Goal: Communication & Community: Answer question/provide support

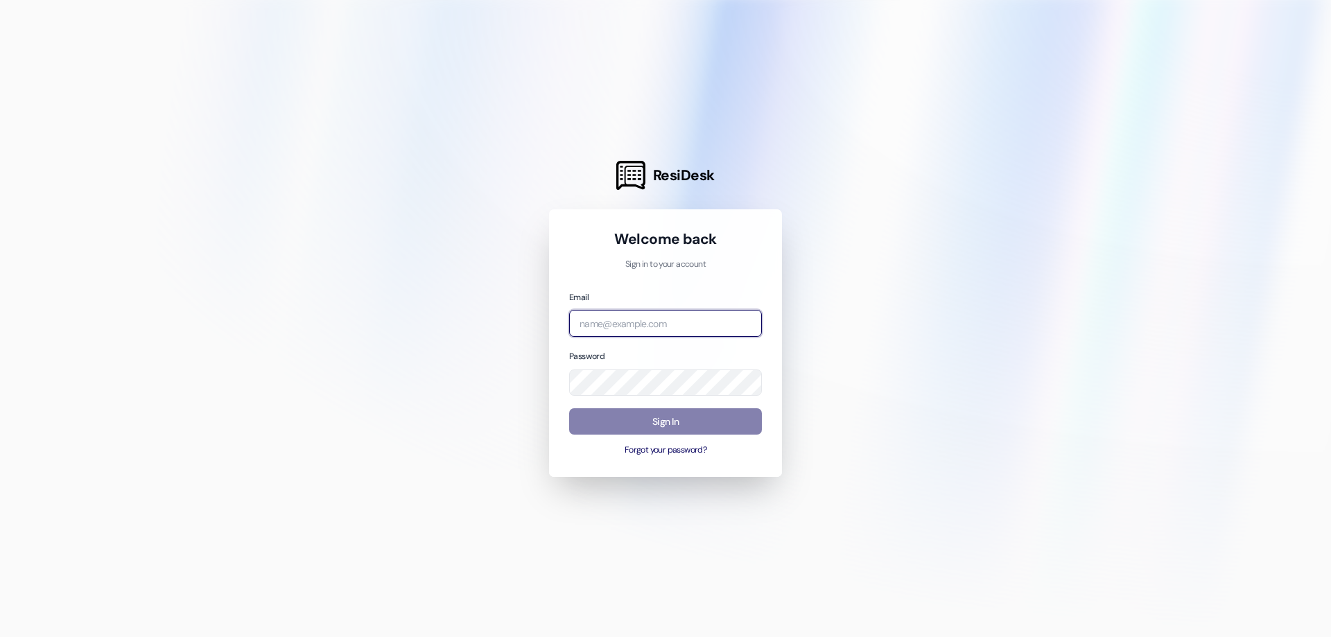
type input "[EMAIL_ADDRESS][DOMAIN_NAME]"
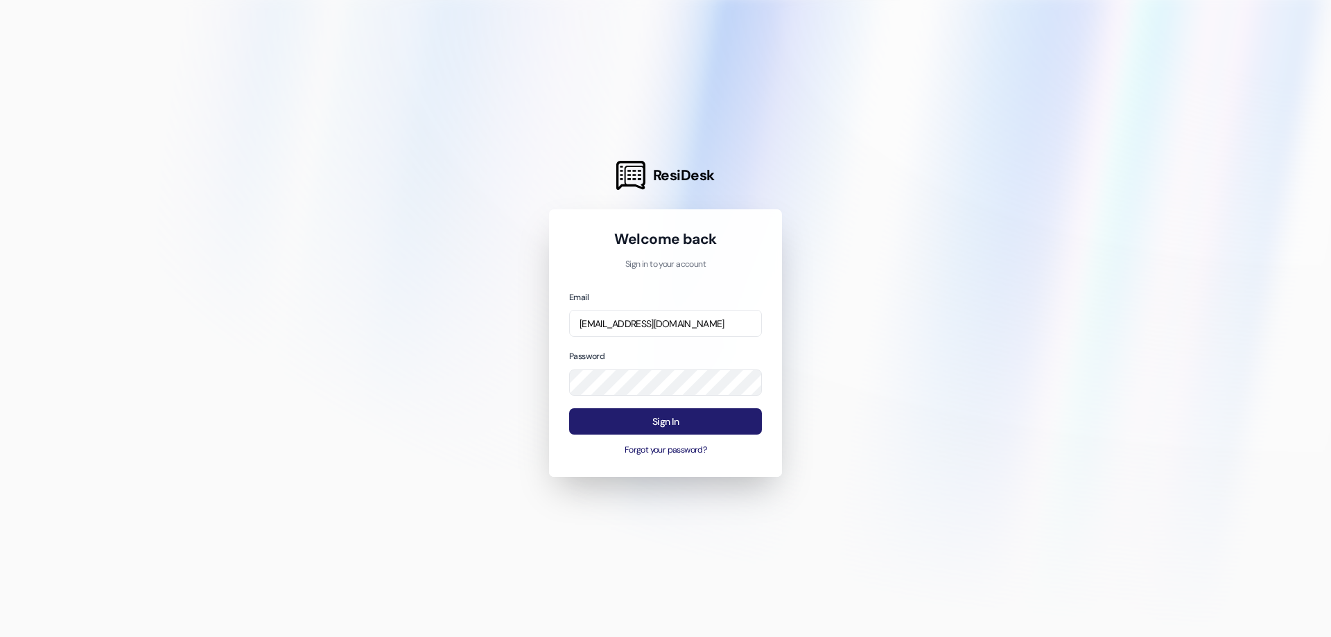
click at [618, 417] on button "Sign In" at bounding box center [665, 421] width 193 height 27
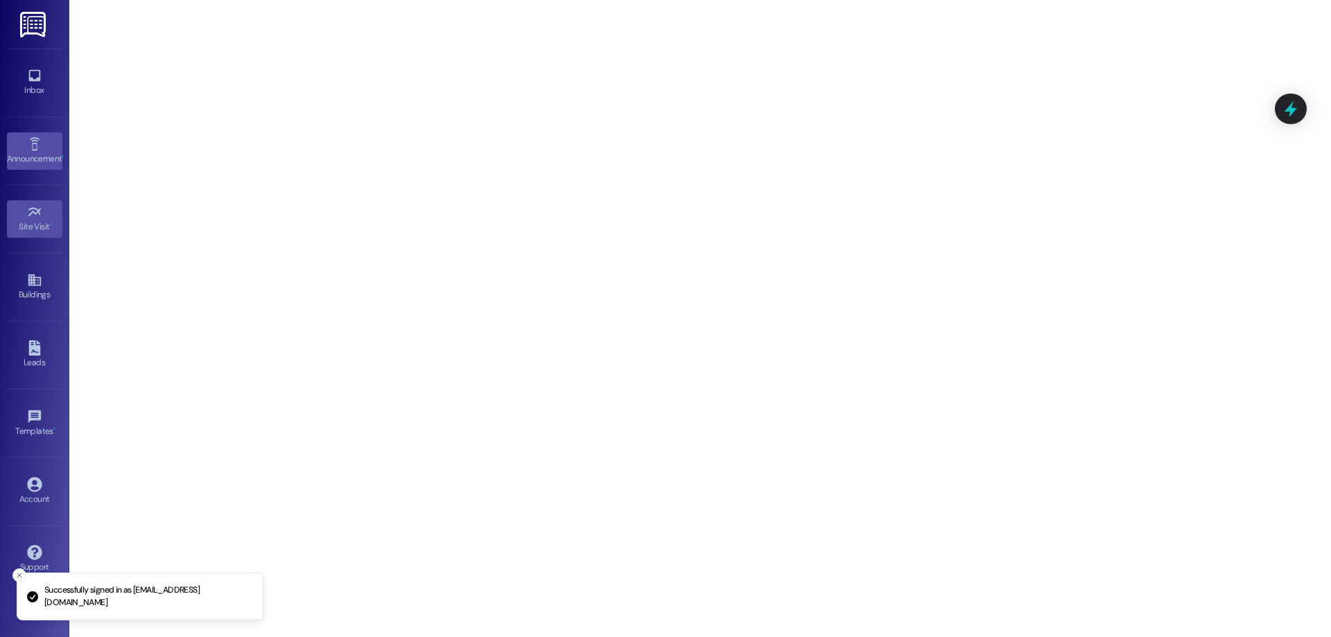
click at [37, 162] on div "Announcement •" at bounding box center [34, 159] width 69 height 14
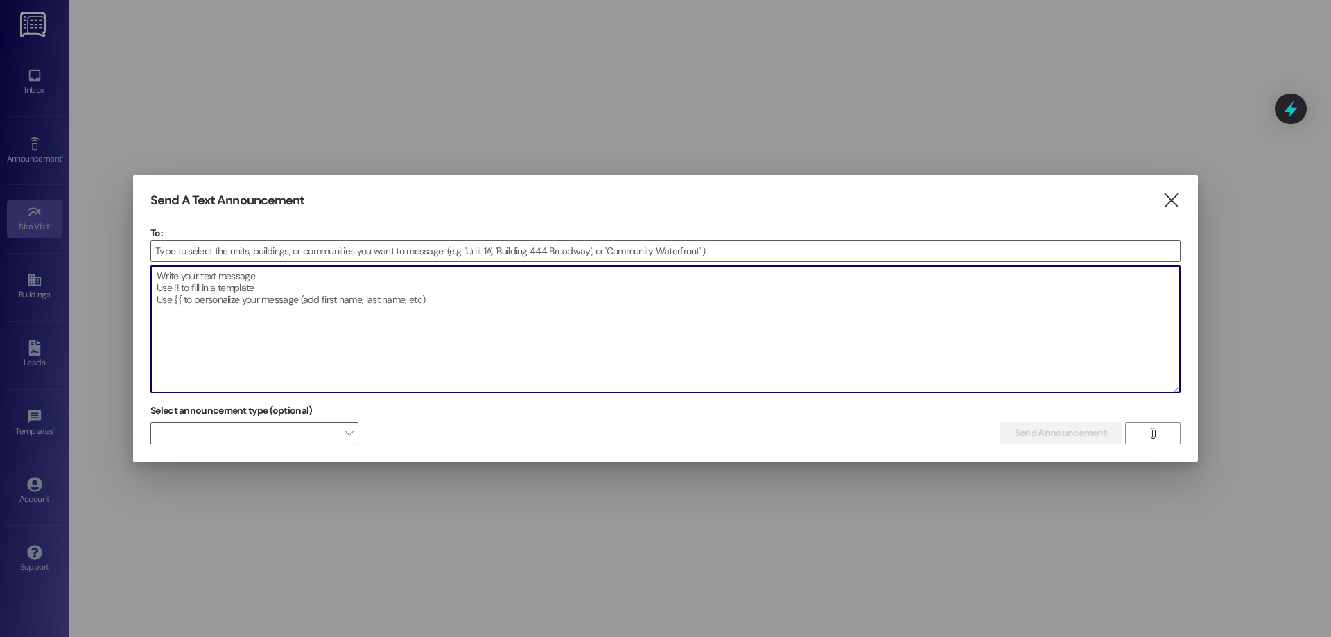
paste textarea "🚨 EMERGENCY WATER SHUT-OFF NOTICE 🚨 Date: [DATE] Time: 11:10 AM – Approximately…"
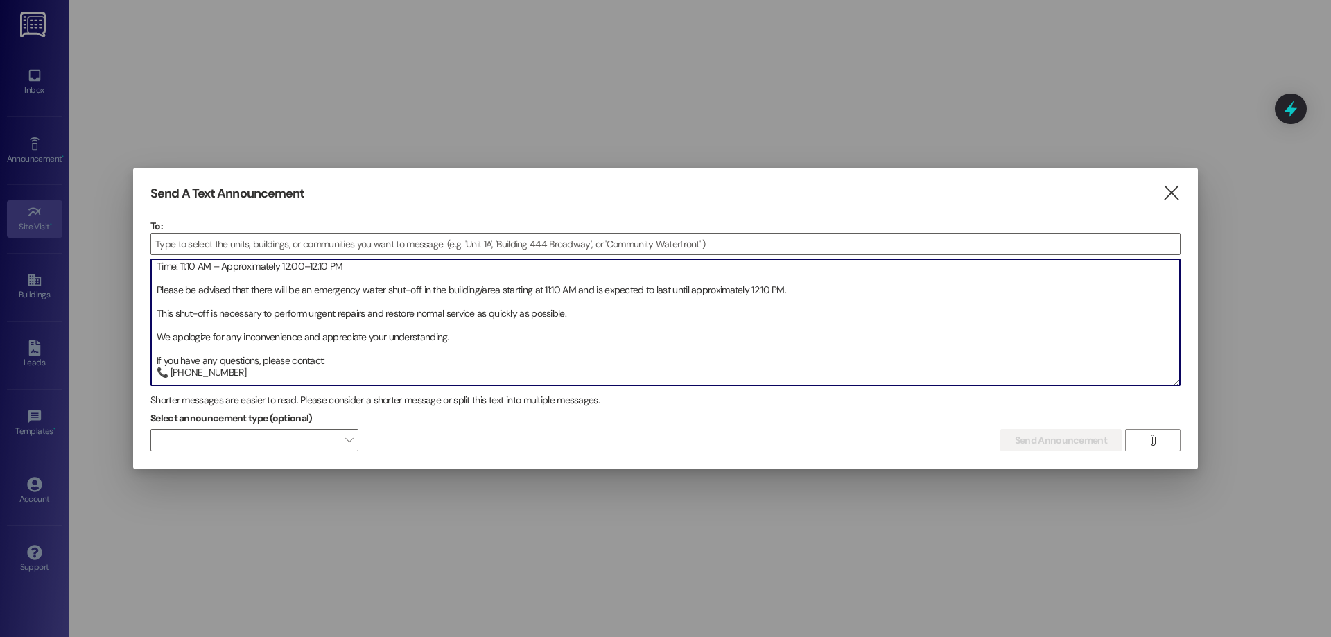
scroll to position [59, 0]
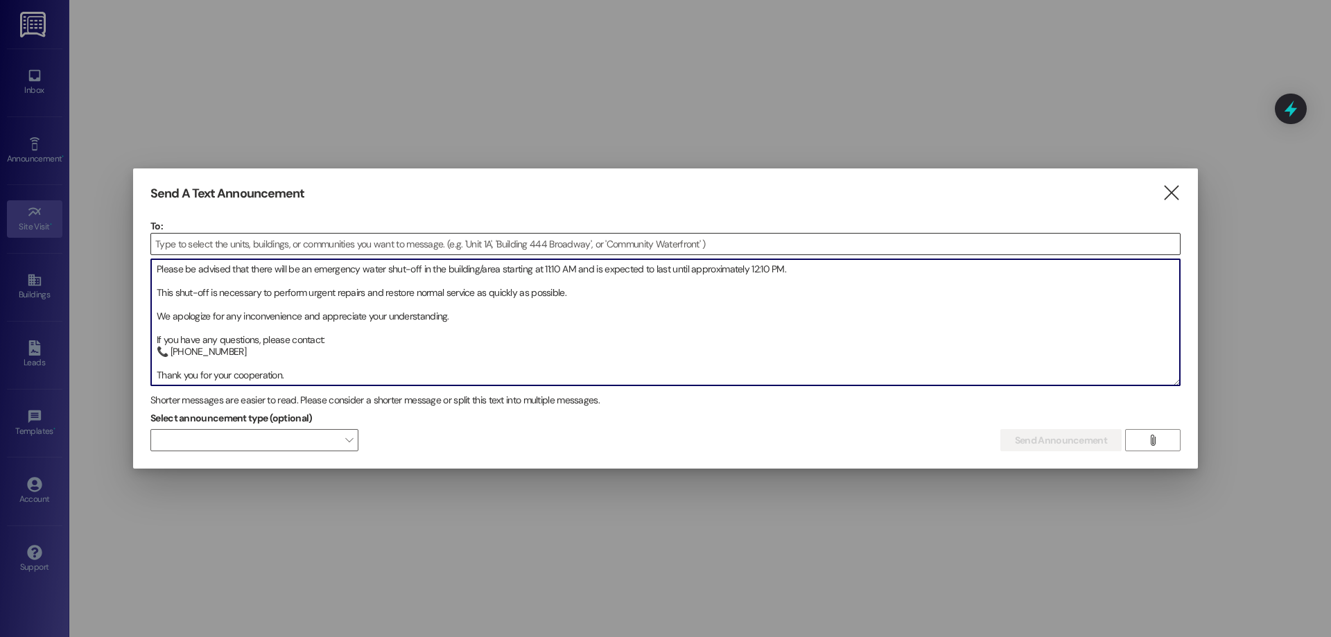
type textarea "🚨 EMERGENCY WATER SHUT-OFF NOTICE 🚨 Date: [DATE] Time: 11:10 AM – Approximately…"
click at [236, 240] on input at bounding box center [665, 244] width 1029 height 21
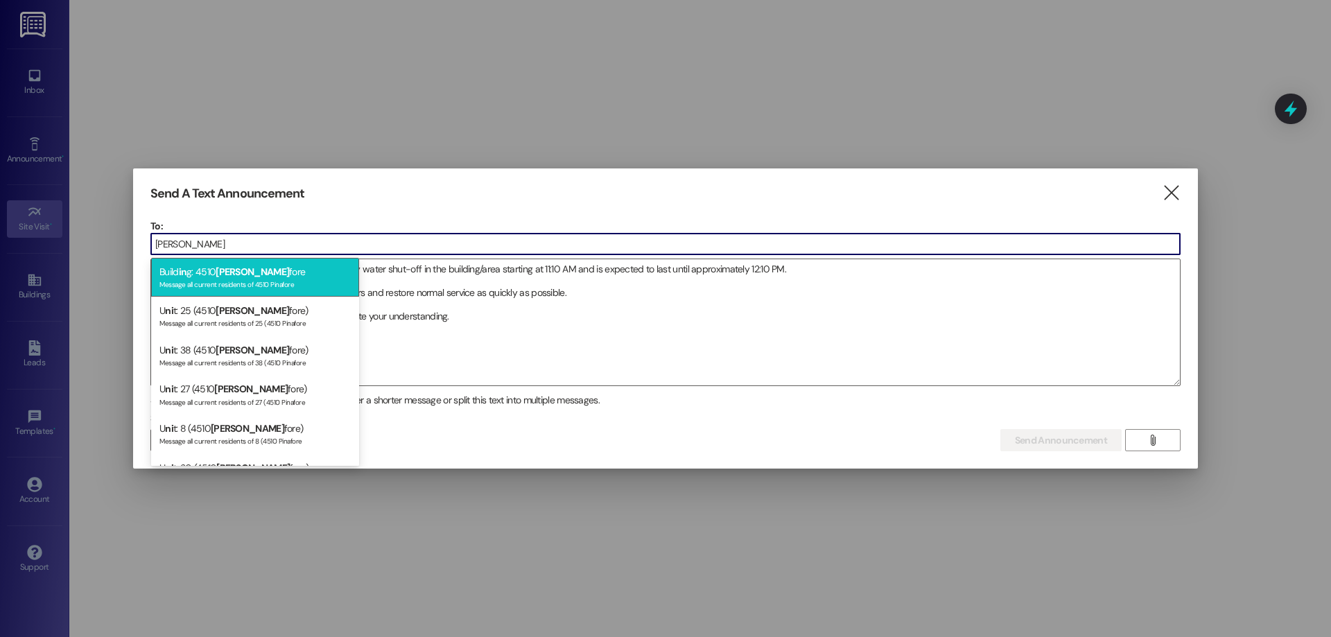
type input "[PERSON_NAME]"
click at [281, 282] on div "Message all current residents of 4510 Pinafore" at bounding box center [254, 283] width 191 height 12
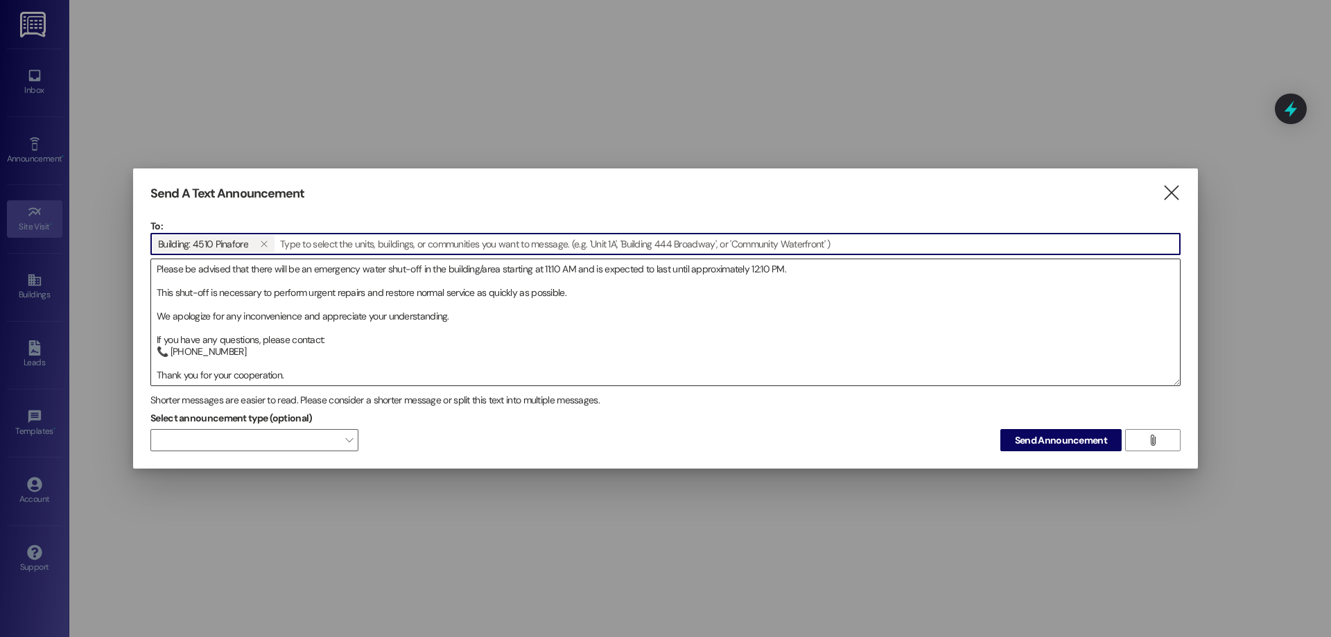
click at [318, 376] on textarea "🚨 EMERGENCY WATER SHUT-OFF NOTICE 🚨 Date: [DATE] Time: 11:10 AM – Approximately…" at bounding box center [665, 322] width 1029 height 126
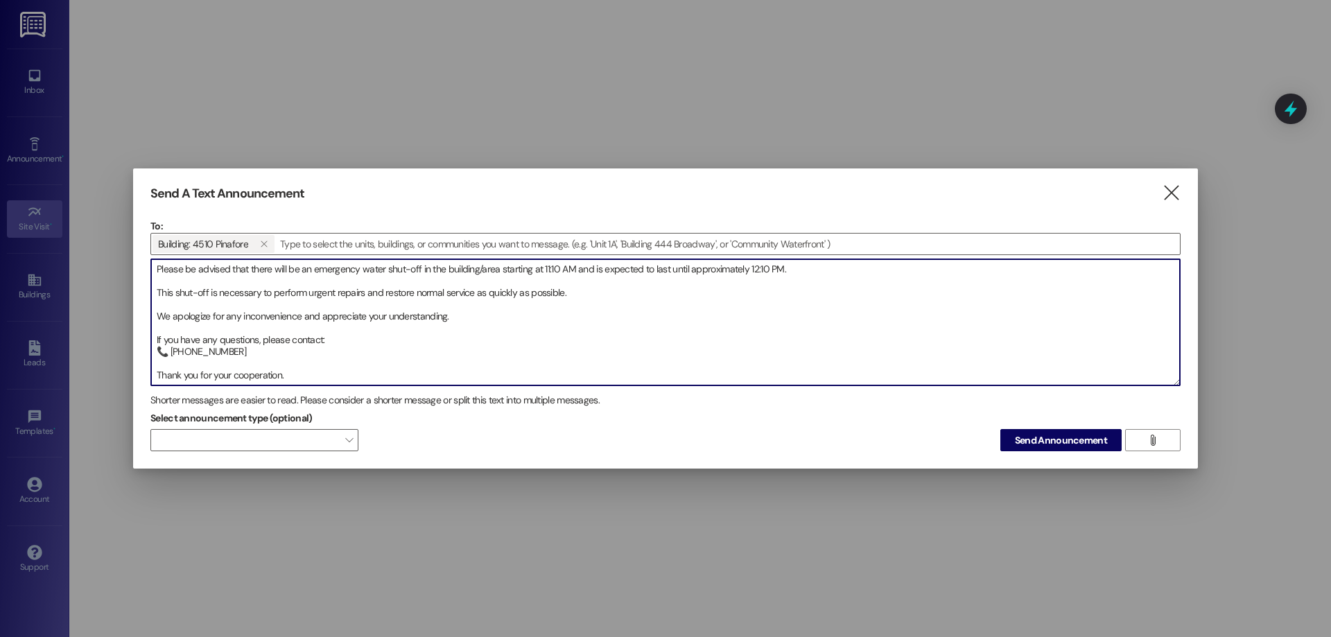
scroll to position [78, 0]
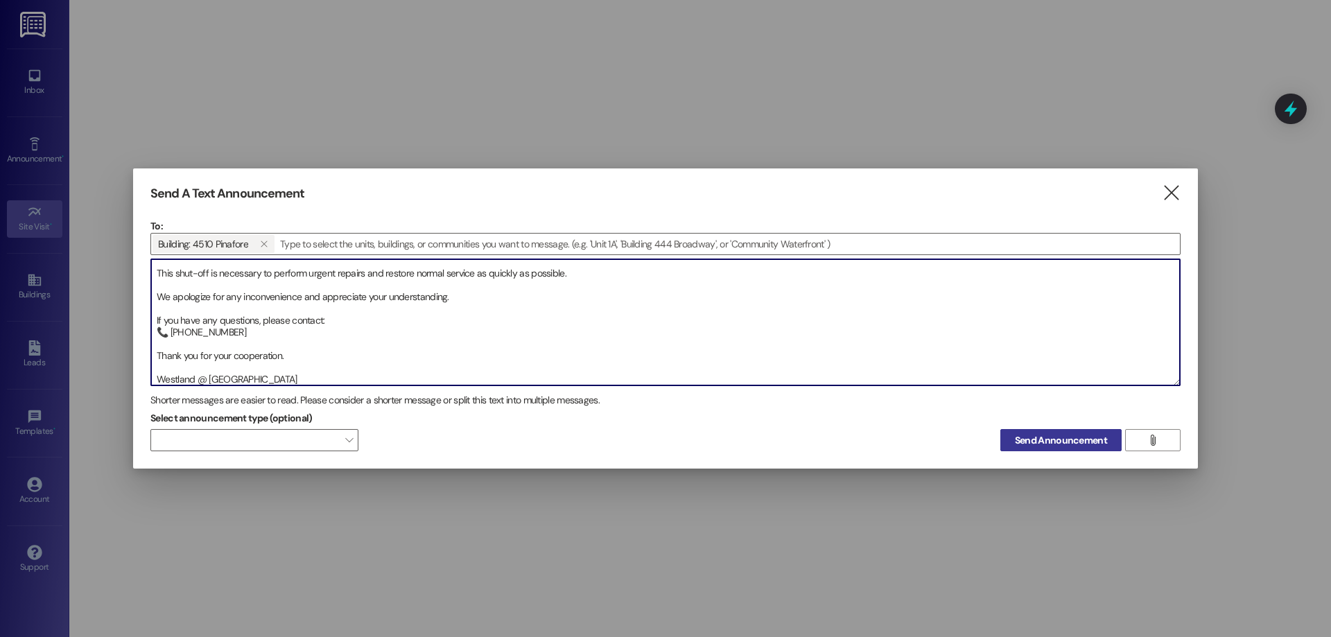
type textarea "🚨 EMERGENCY WATER SHUT-OFF NOTICE 🚨 Date: [DATE] Time: 11:10 AM – Approximately…"
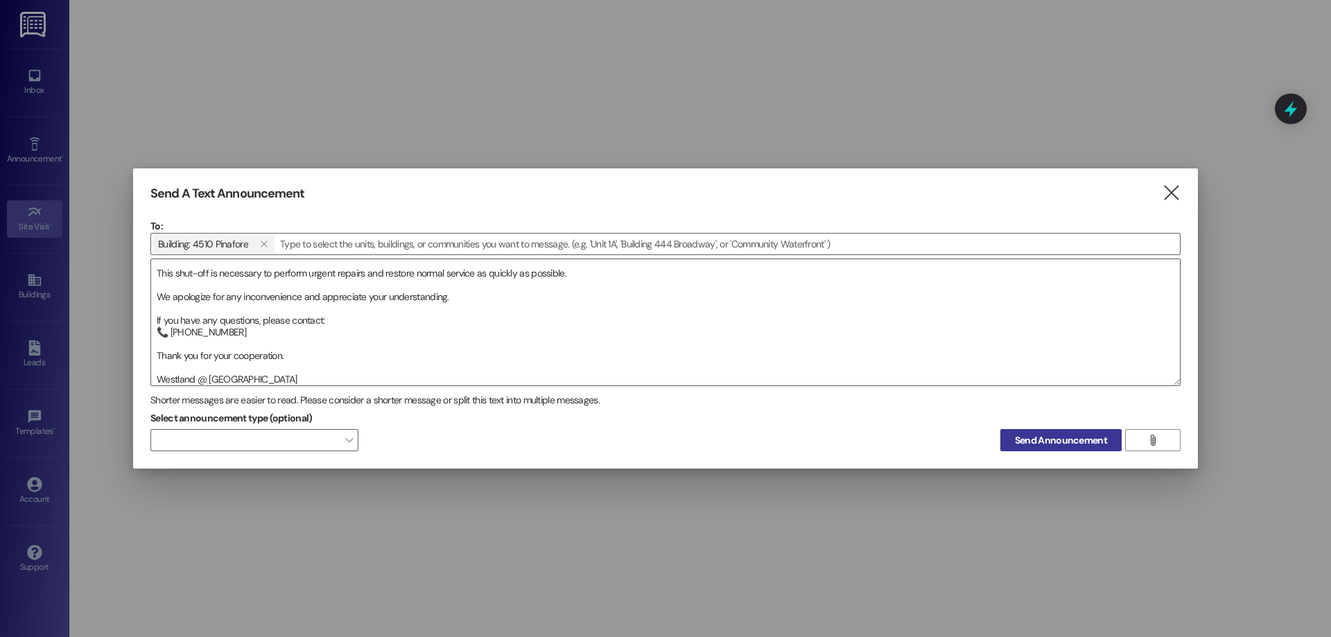
click at [1058, 439] on span "Send Announcement" at bounding box center [1061, 440] width 92 height 15
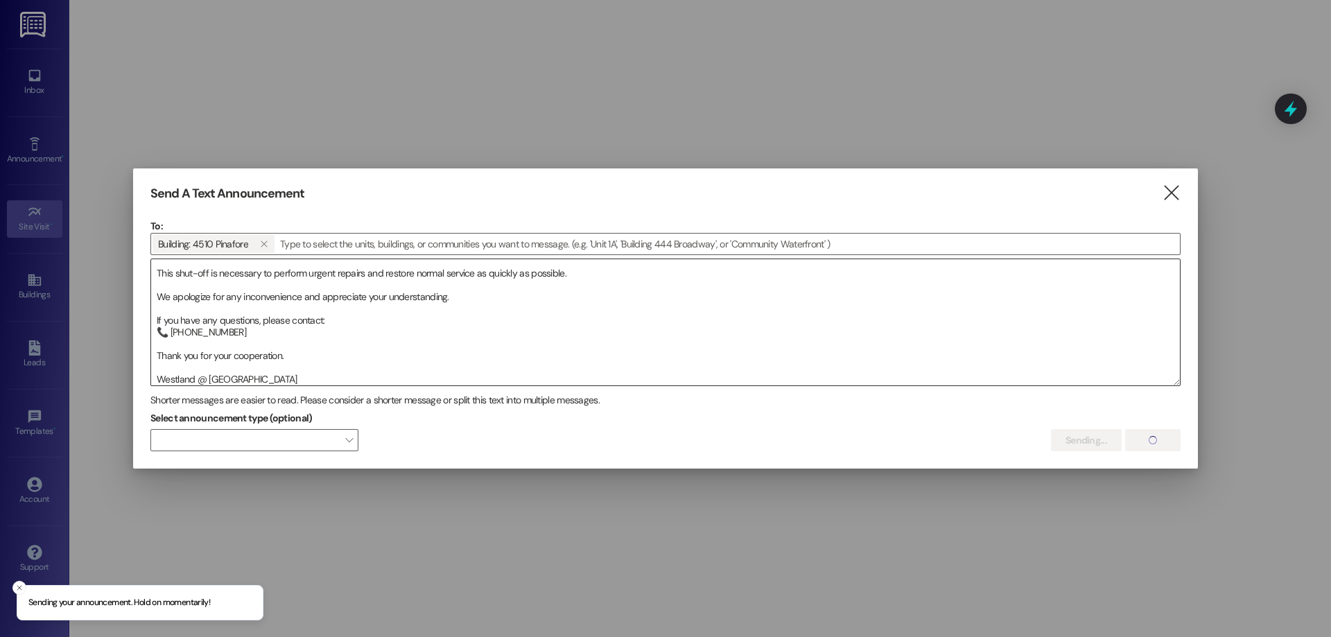
scroll to position [0, 0]
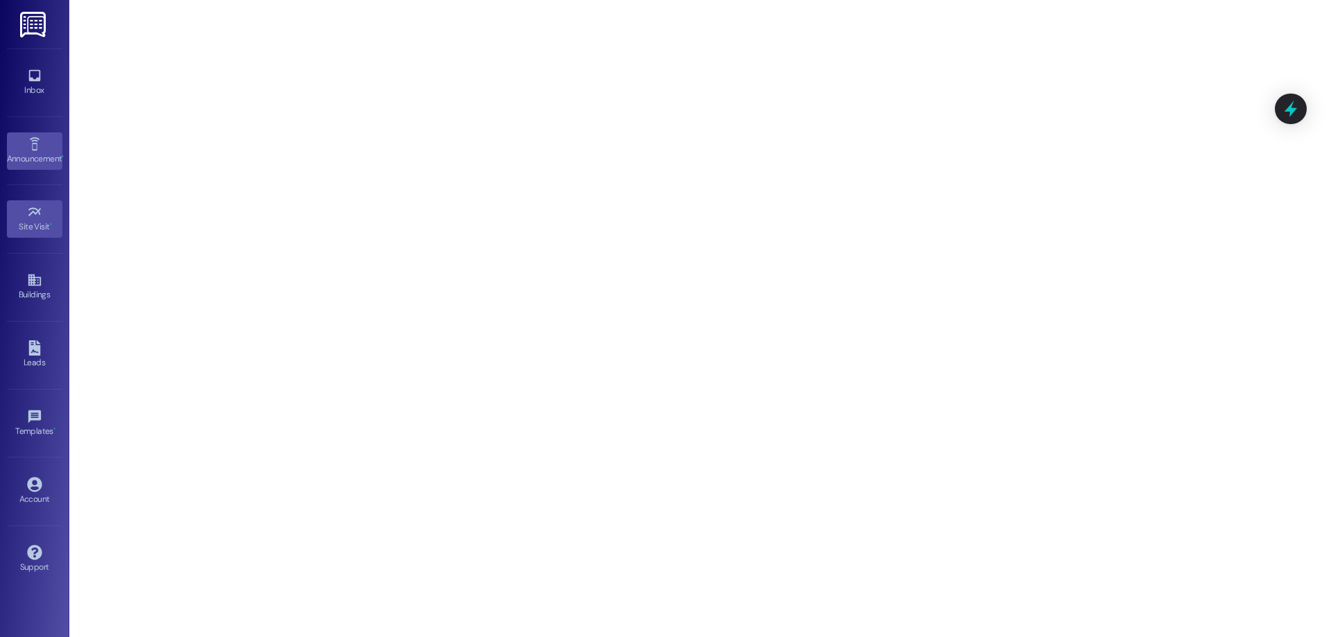
click at [49, 152] on div "Announcement •" at bounding box center [34, 159] width 69 height 14
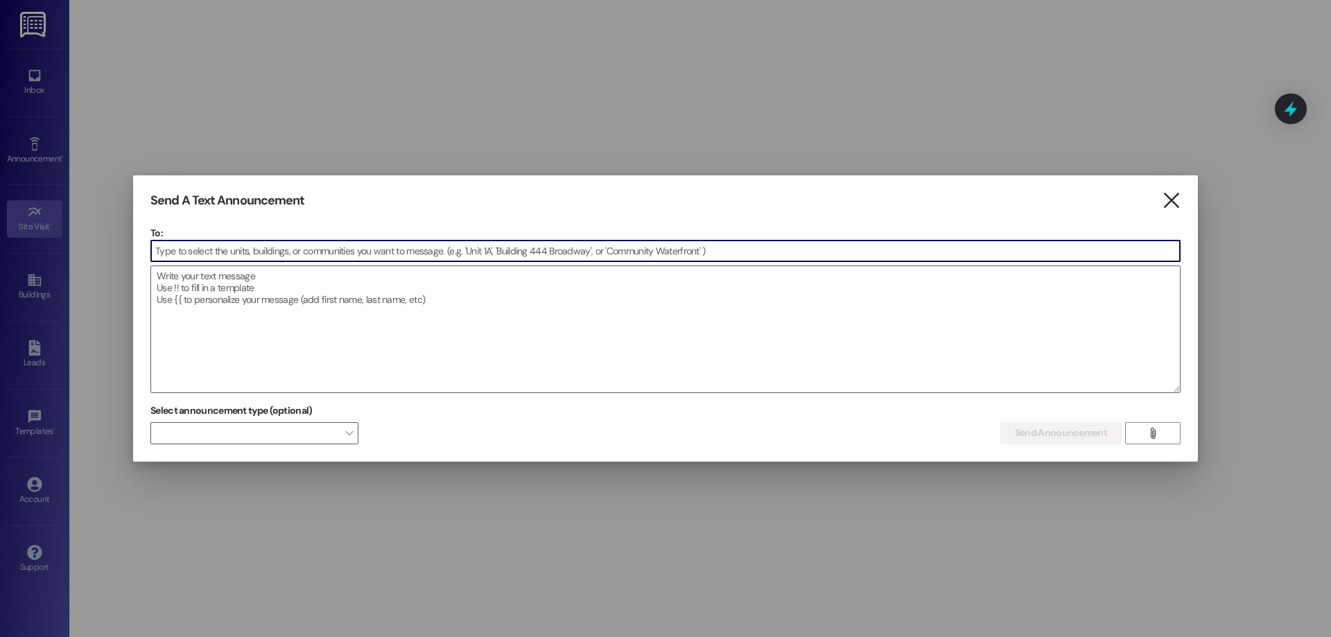
click at [1176, 200] on icon "" at bounding box center [1171, 200] width 19 height 15
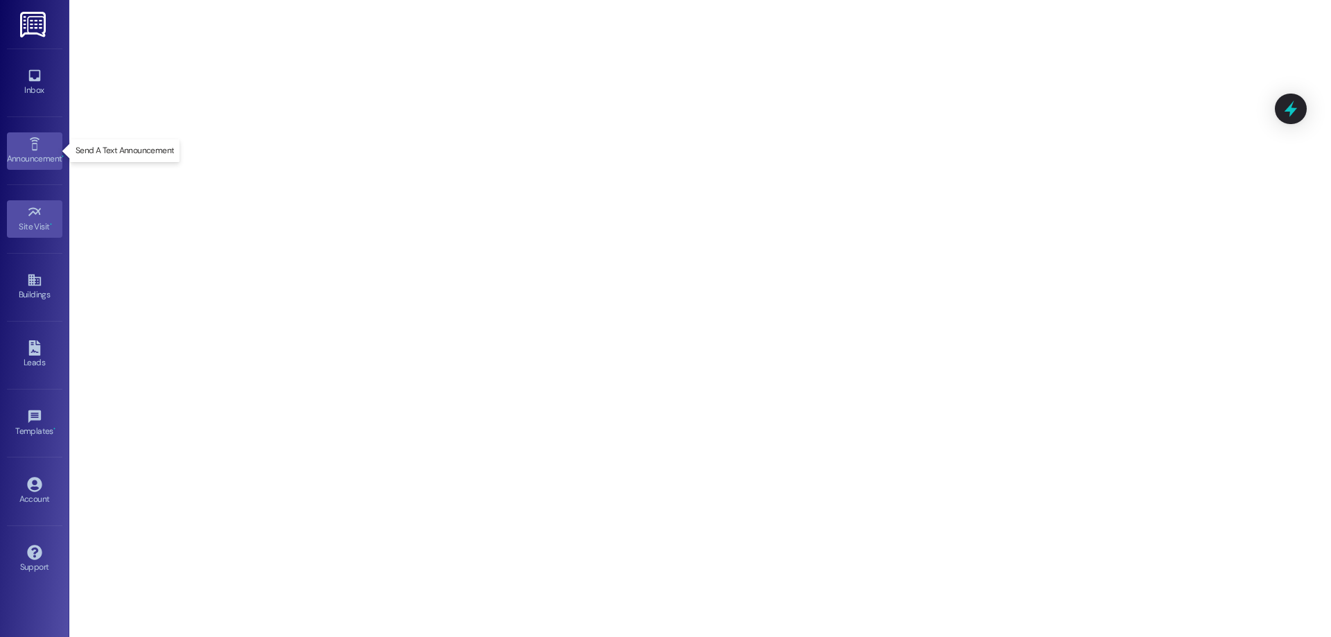
click at [24, 159] on div "Announcement •" at bounding box center [34, 159] width 69 height 14
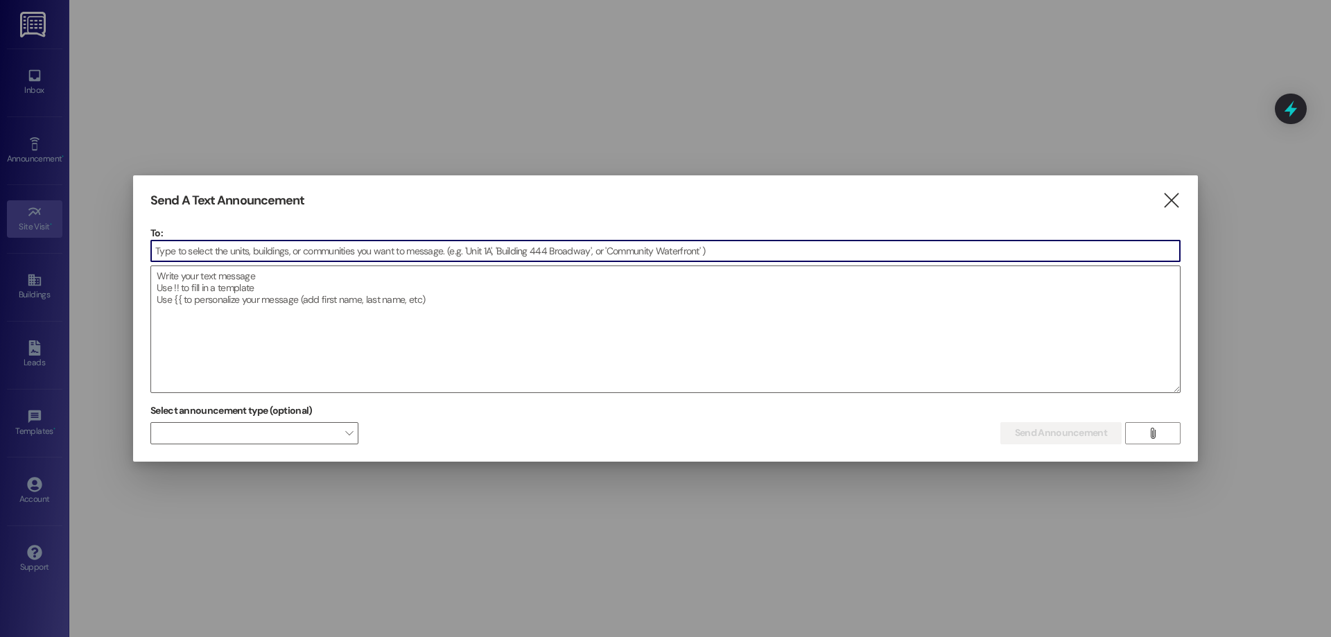
click at [1170, 208] on icon "" at bounding box center [1171, 200] width 19 height 15
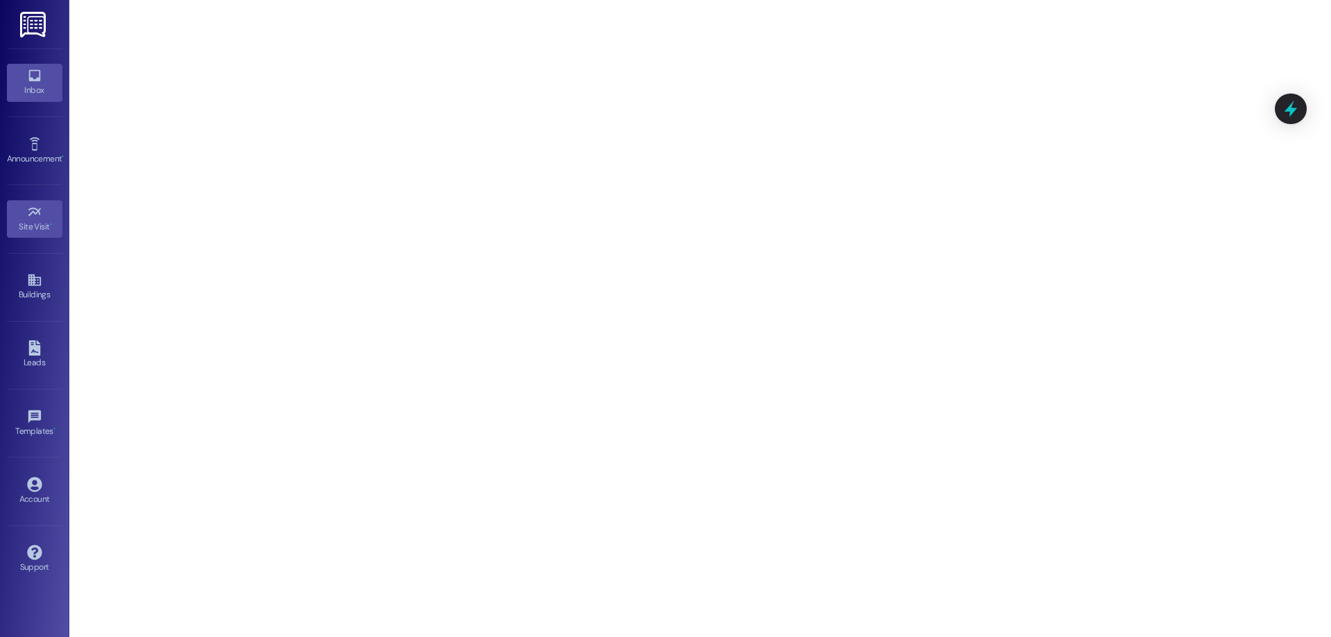
click at [39, 95] on div "Inbox" at bounding box center [34, 90] width 69 height 14
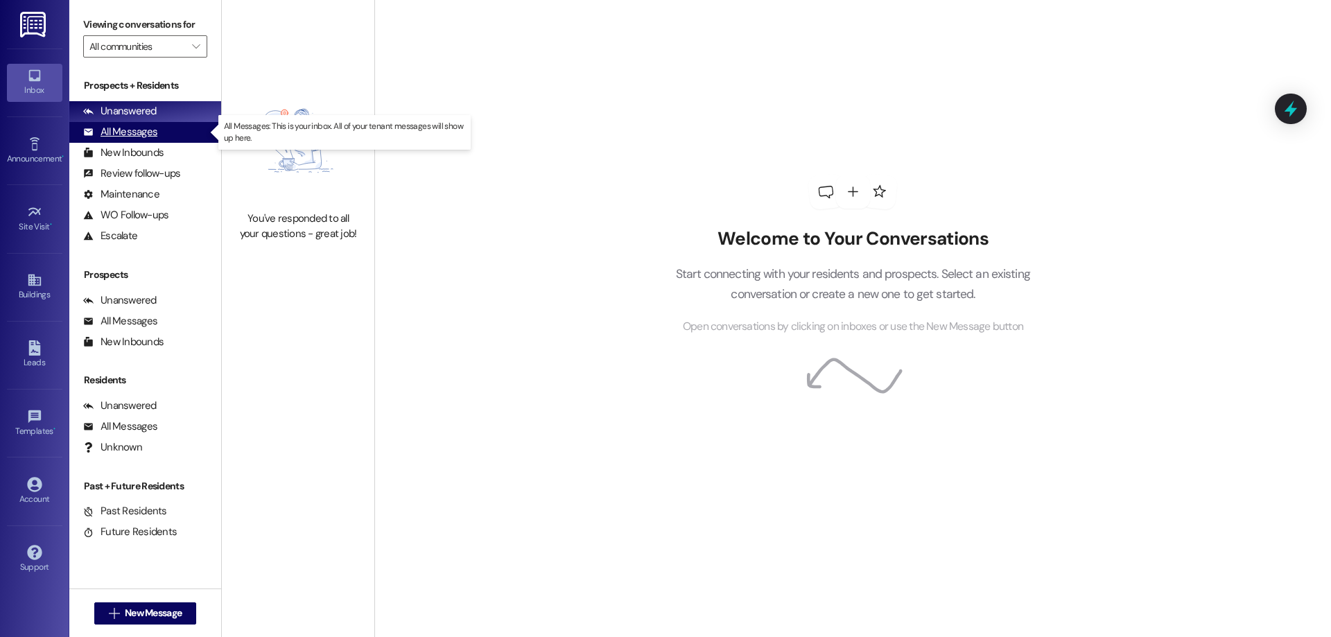
click at [110, 128] on div "All Messages" at bounding box center [120, 132] width 74 height 15
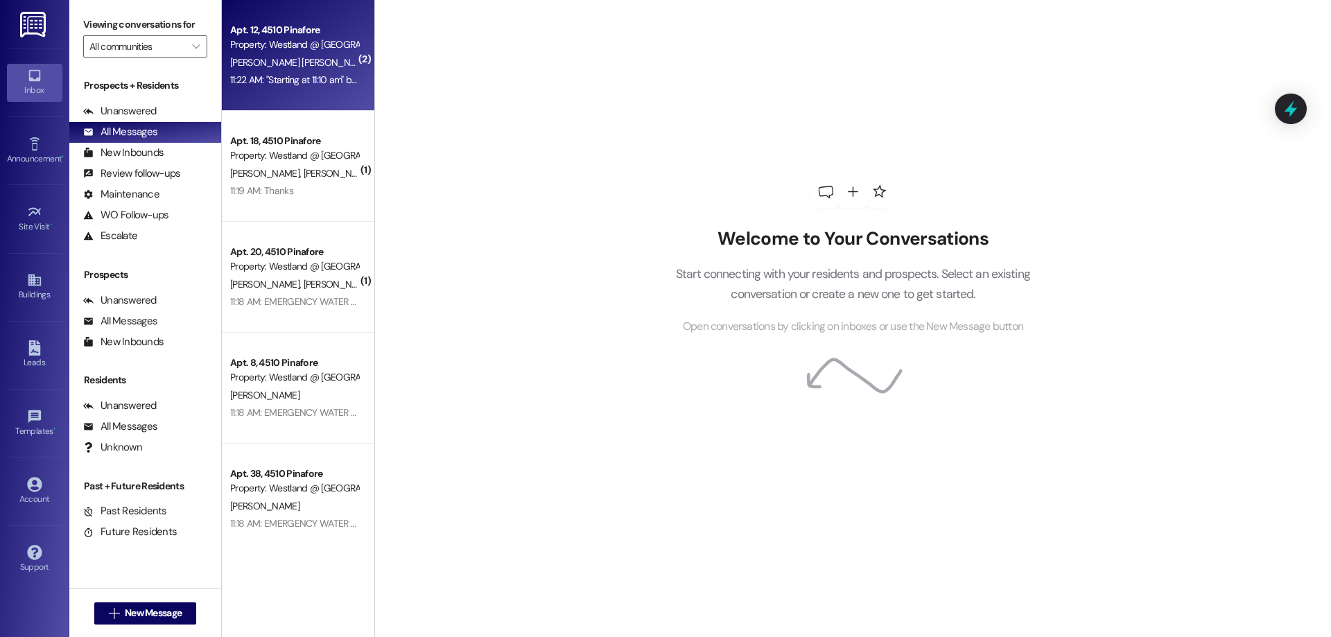
click at [284, 72] on div "11:22 AM: "Starting at 11:10 am" but the message was sent at "11:17"... make it…" at bounding box center [294, 79] width 131 height 17
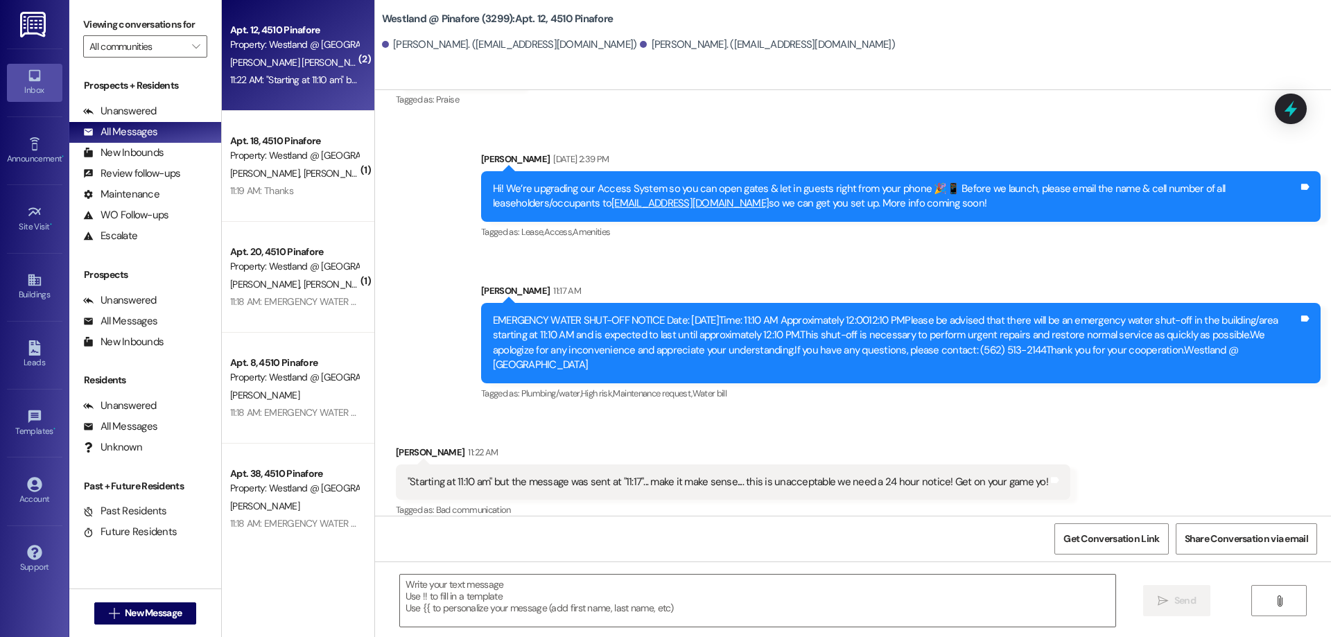
scroll to position [665, 0]
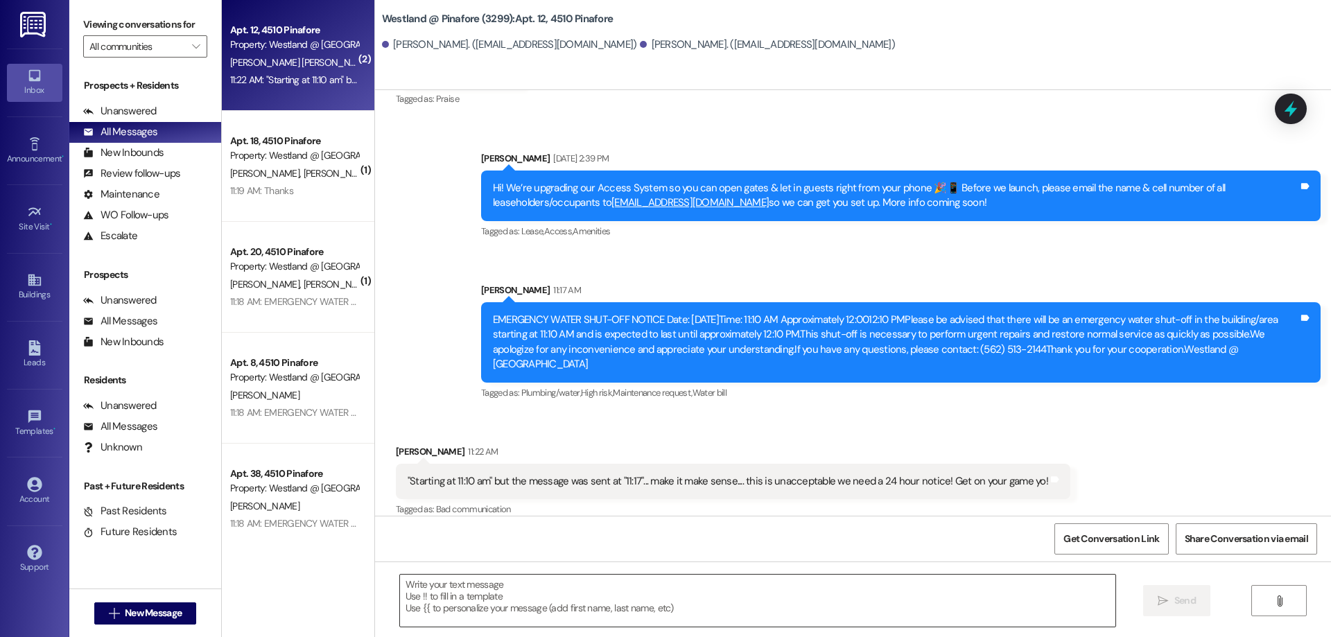
drag, startPoint x: 559, startPoint y: 592, endPoint x: 555, endPoint y: 600, distance: 9.0
click at [559, 594] on textarea at bounding box center [757, 601] width 715 height 52
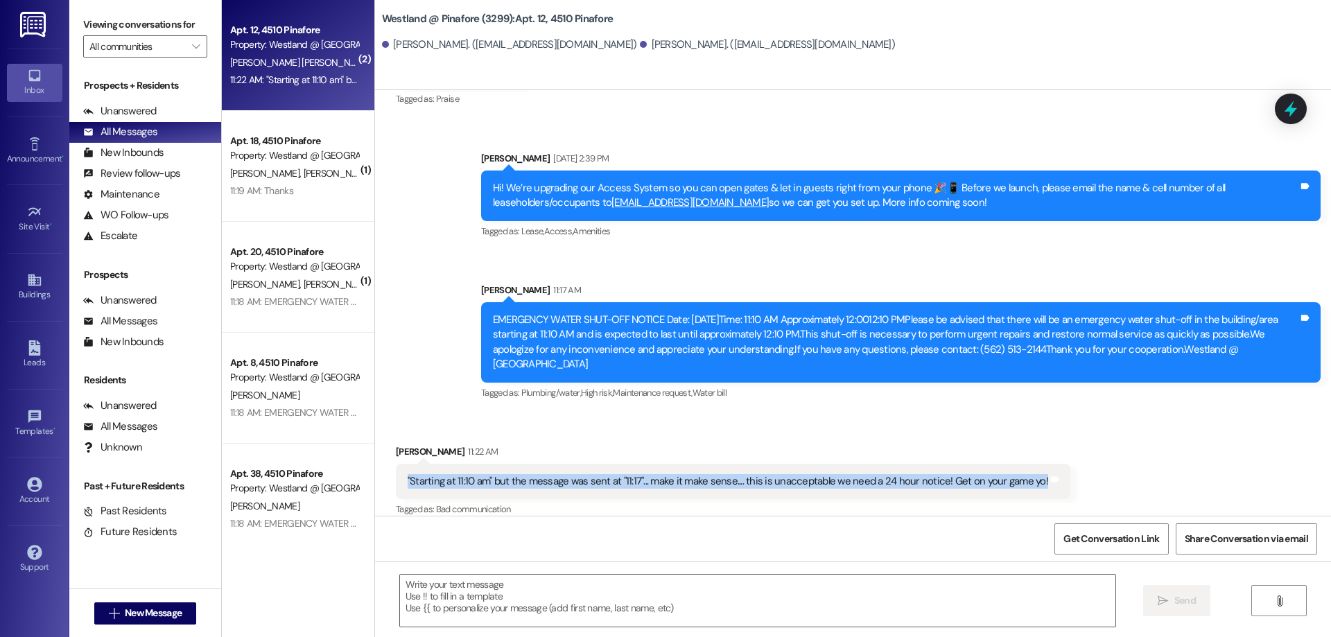
drag, startPoint x: 397, startPoint y: 469, endPoint x: 1025, endPoint y: 471, distance: 628.0
click at [1025, 474] on div ""Starting at 11:10 am" but the message was sent at "11:17"... make it make sens…" at bounding box center [727, 481] width 643 height 15
copy div ""Starting at 11:10 am" but the message was sent at "11:17"... make it make sens…"
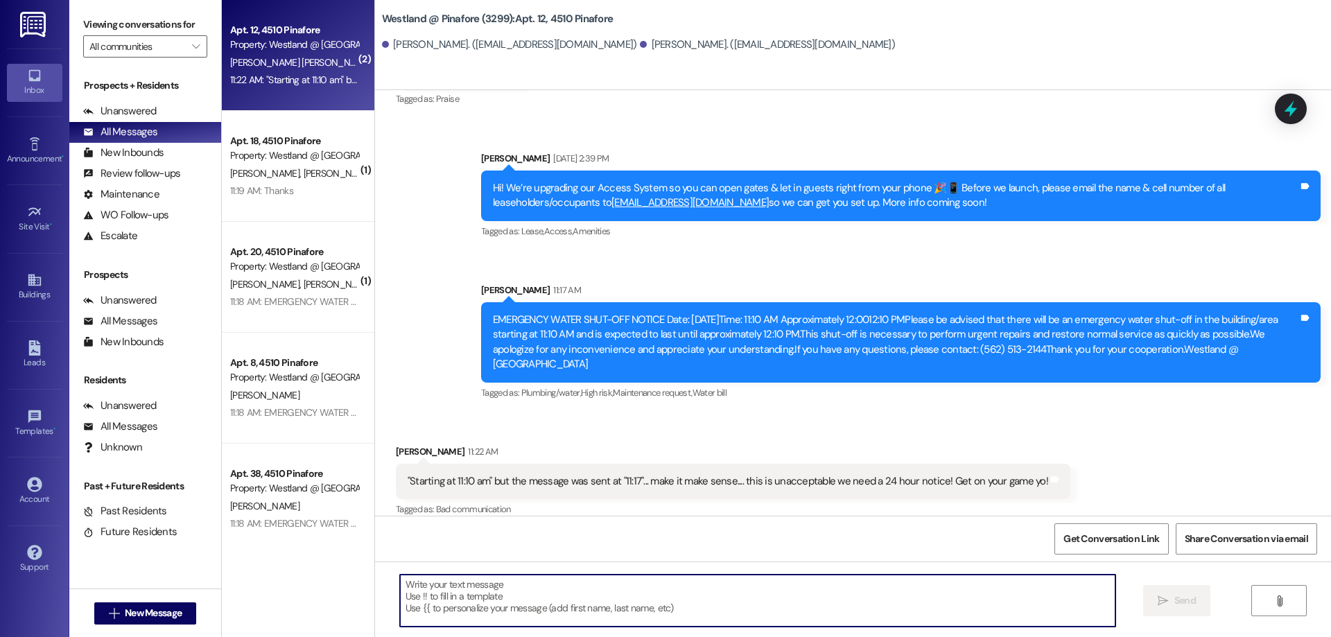
click at [453, 604] on textarea at bounding box center [757, 601] width 715 height 52
type textarea "Hello ,"
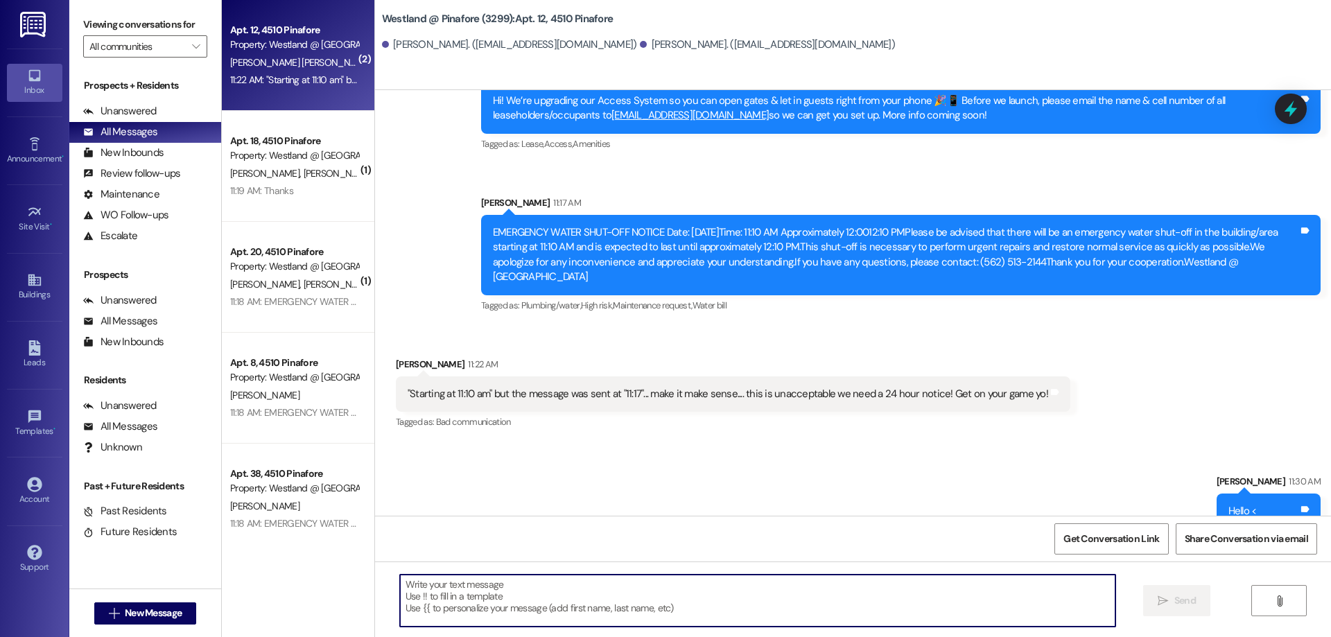
scroll to position [762, 0]
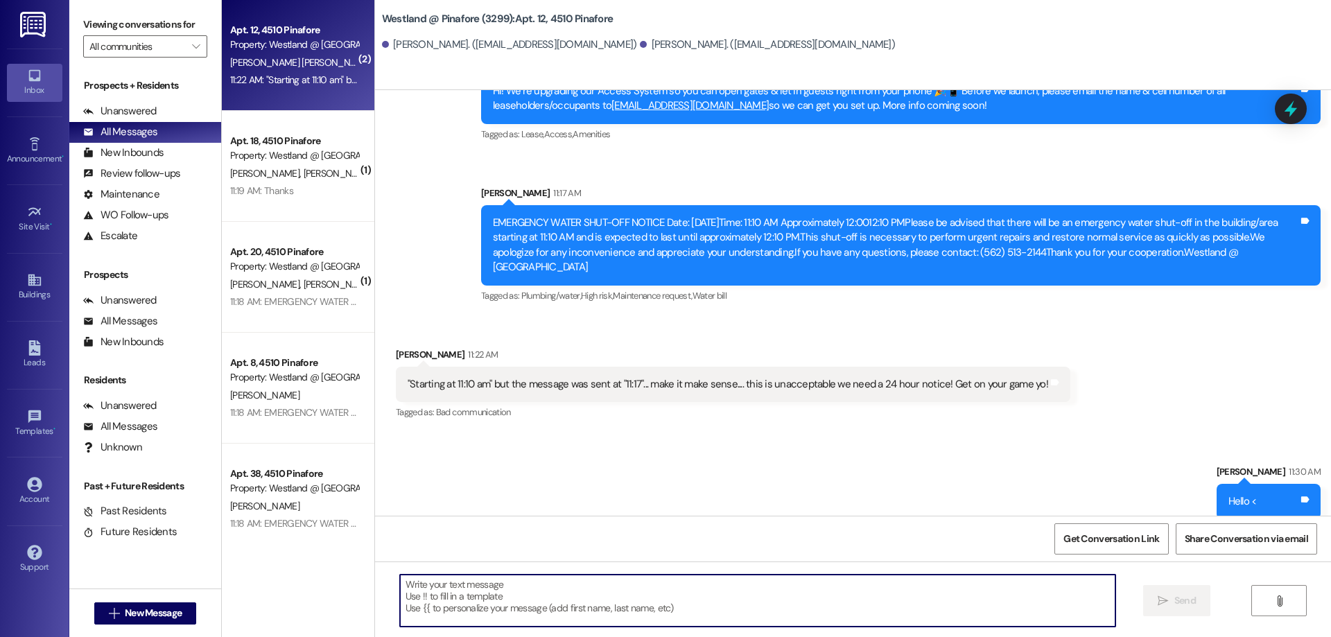
paste textarea "Thank you for your message. We sincerely apologize for any inconvenience this m…"
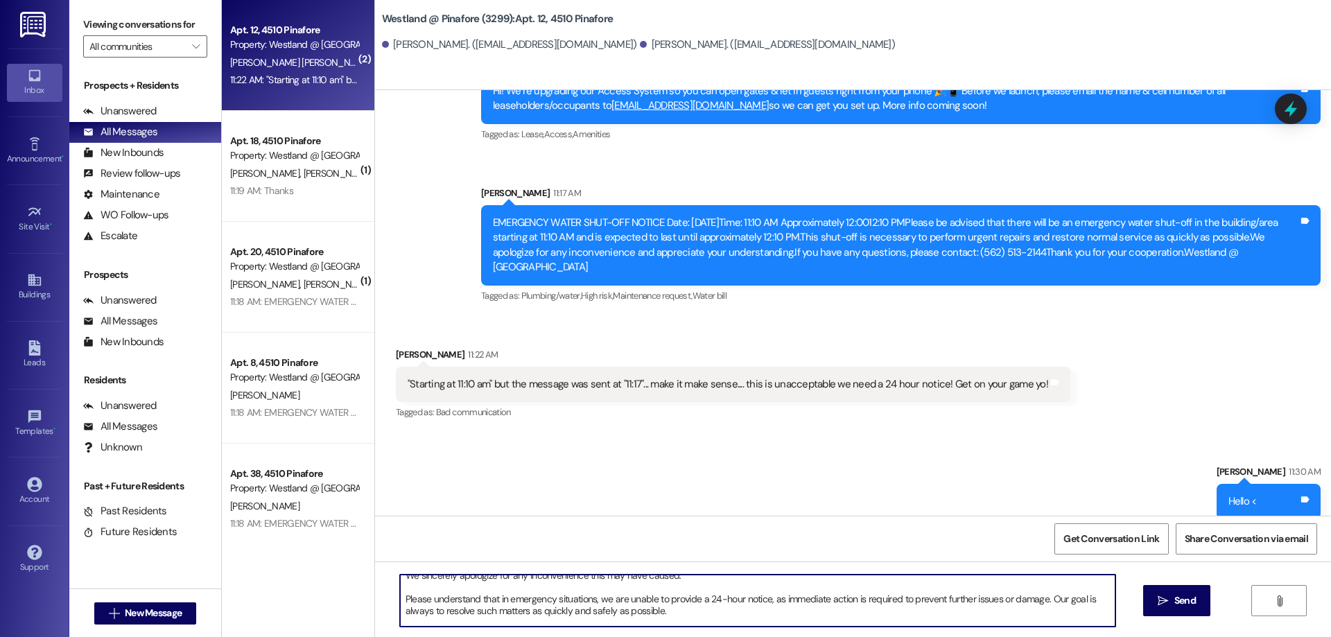
scroll to position [39, 0]
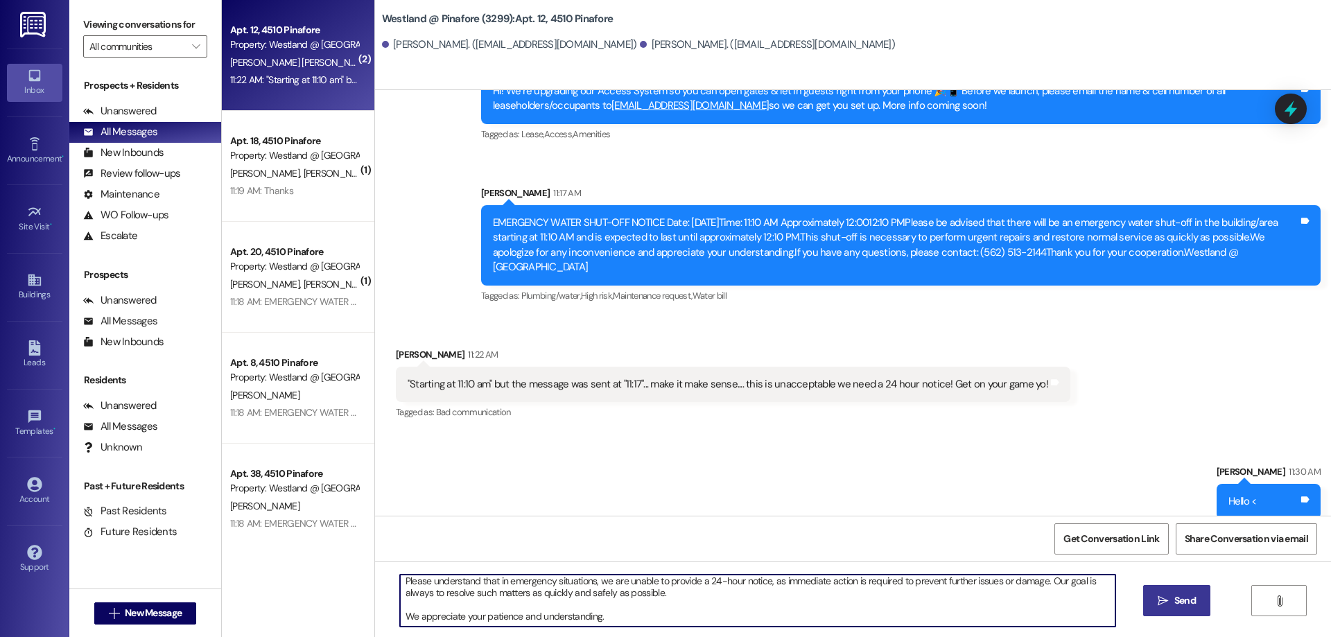
type textarea "Thank you for your message. We sincerely apologize for any inconvenience this m…"
click at [1189, 603] on span "Send" at bounding box center [1184, 600] width 21 height 15
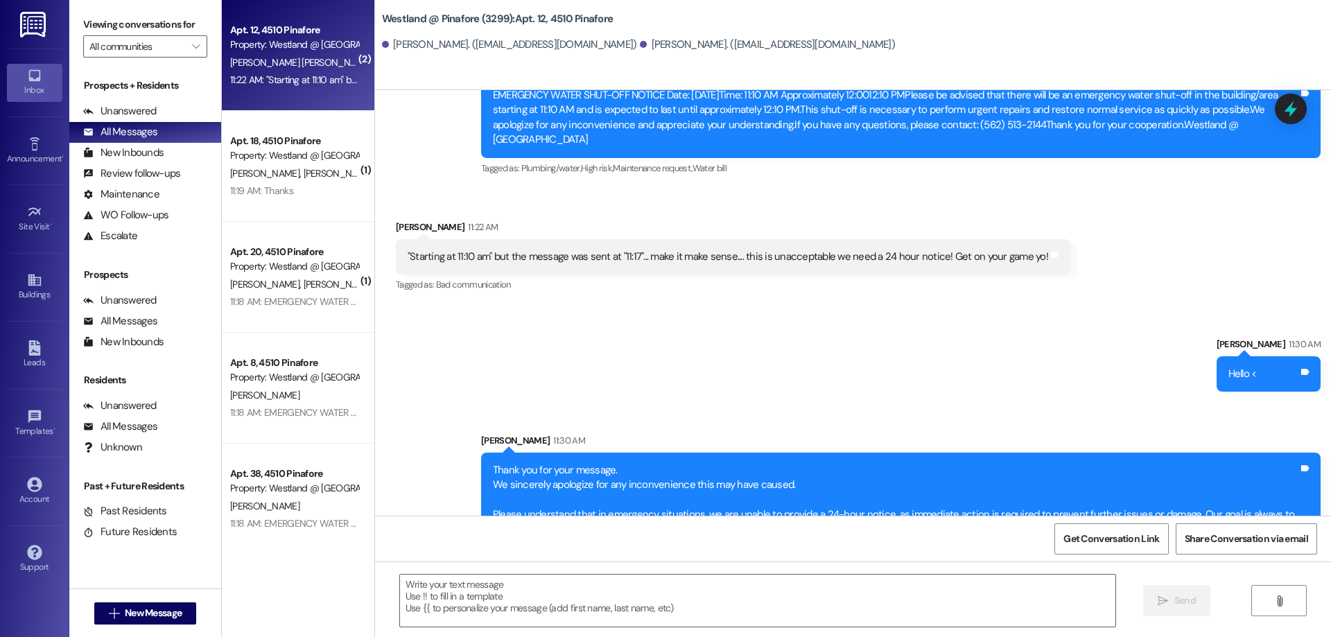
scroll to position [948, 0]
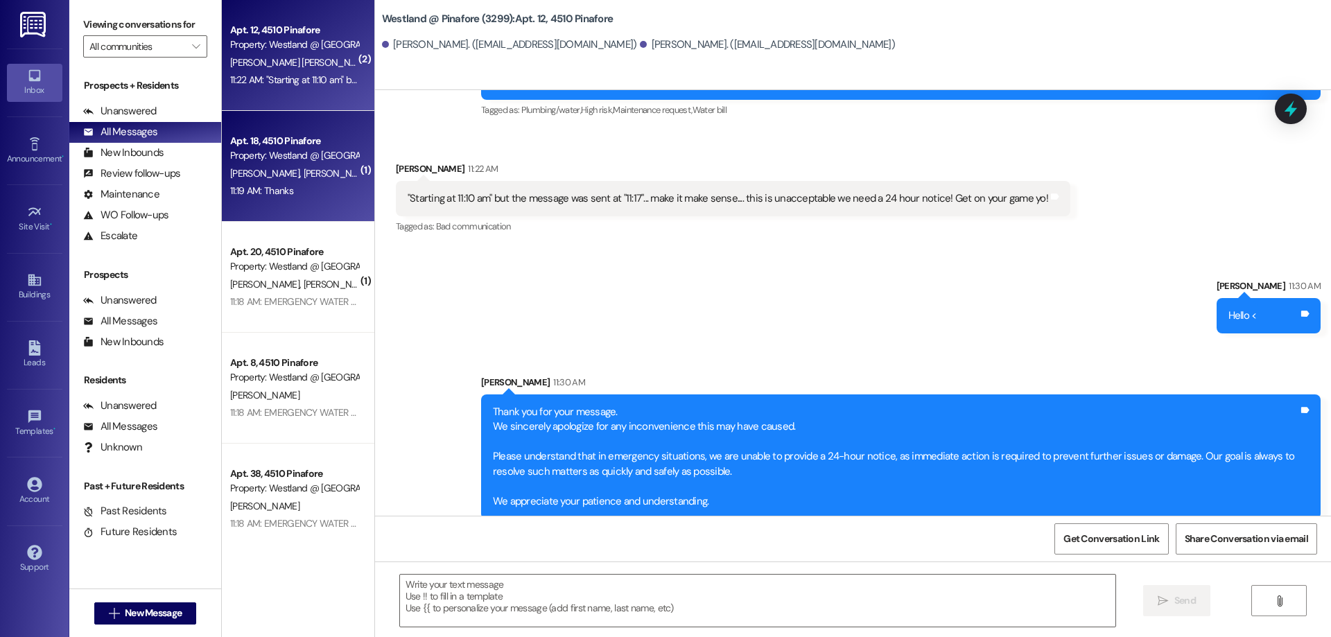
click at [376, 174] on span "[PERSON_NAME]" at bounding box center [412, 173] width 73 height 12
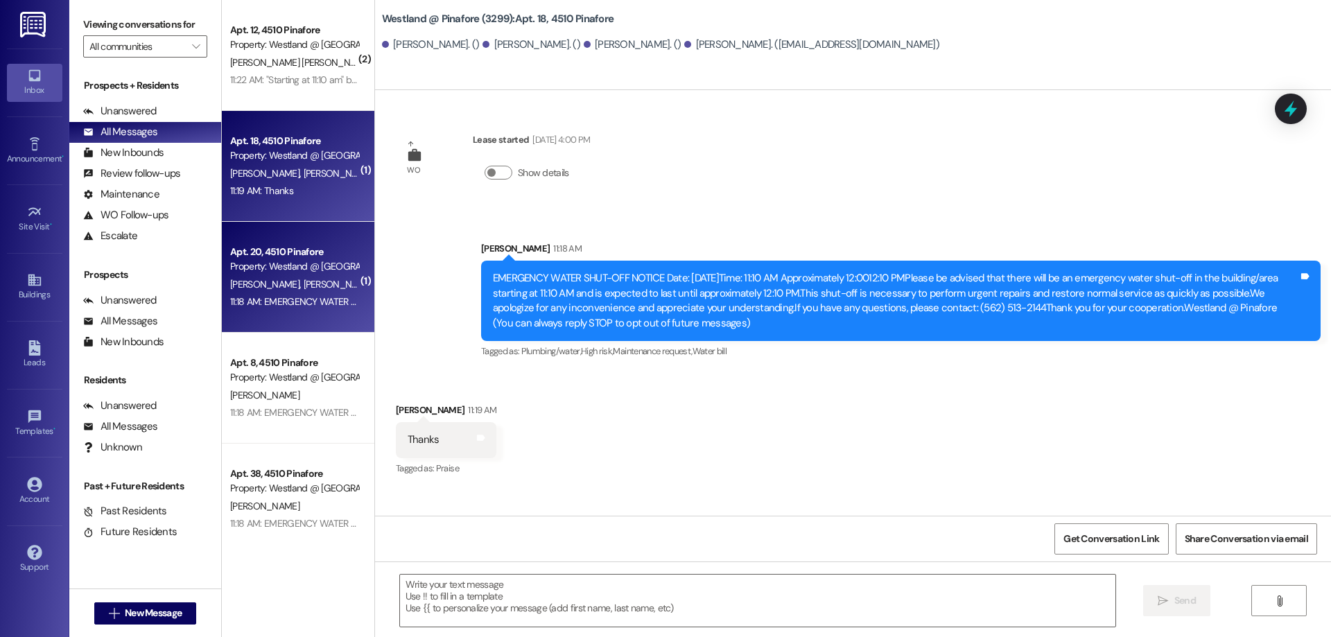
click at [290, 300] on div "11:18 AM: EMERGENCY WATER SHUT-OFF NOTICE Date: [DATE]Time: 11:10 AM Approximat…" at bounding box center [1354, 301] width 2248 height 12
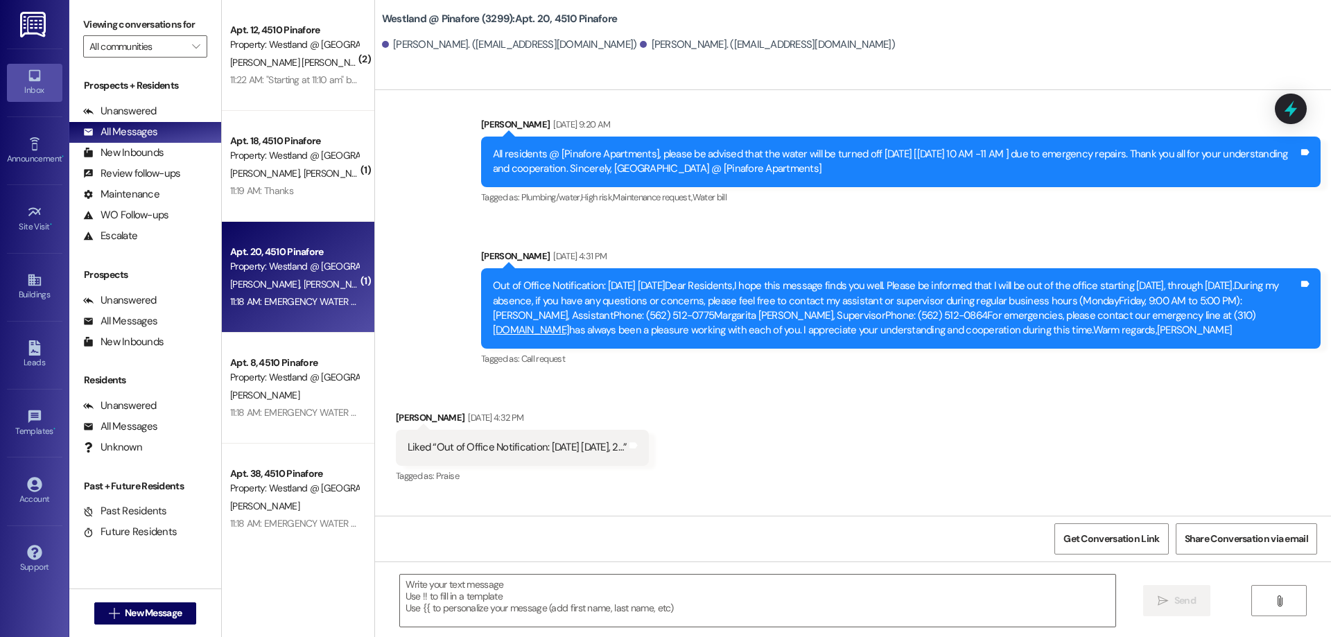
scroll to position [436, 0]
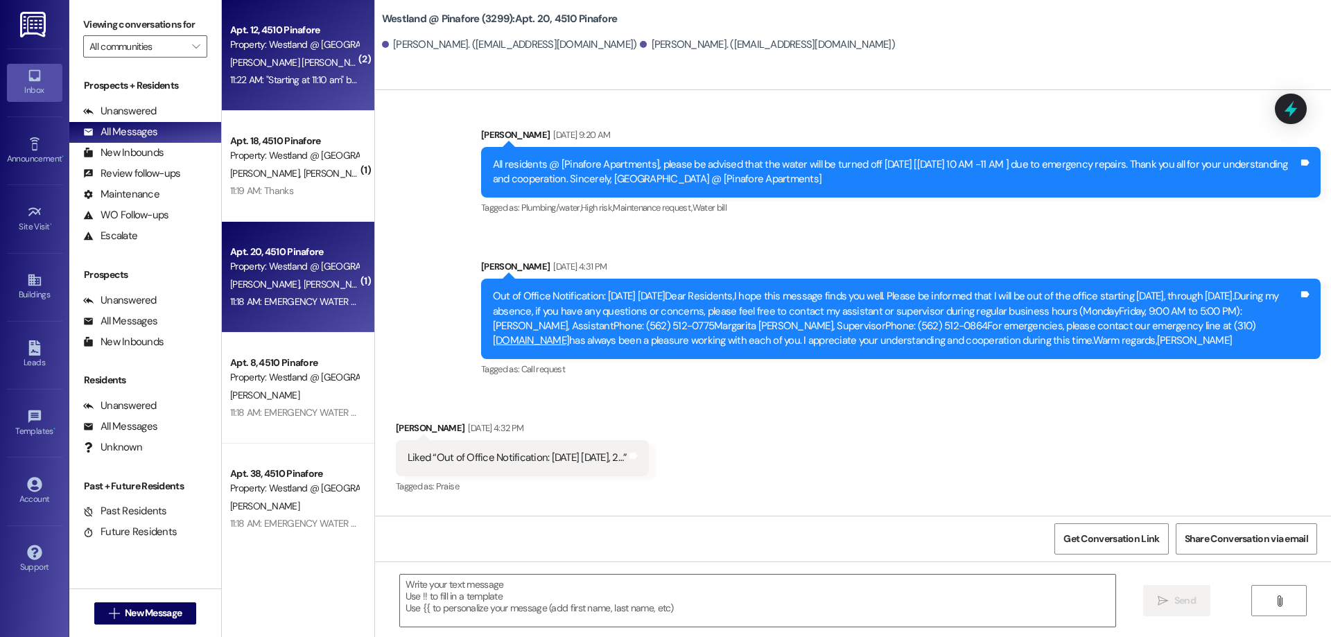
click at [279, 89] on div "Apt. 12, 4510 Pinafore Property: Westland @ [GEOGRAPHIC_DATA] (3299) [PERSON_NA…" at bounding box center [298, 55] width 152 height 111
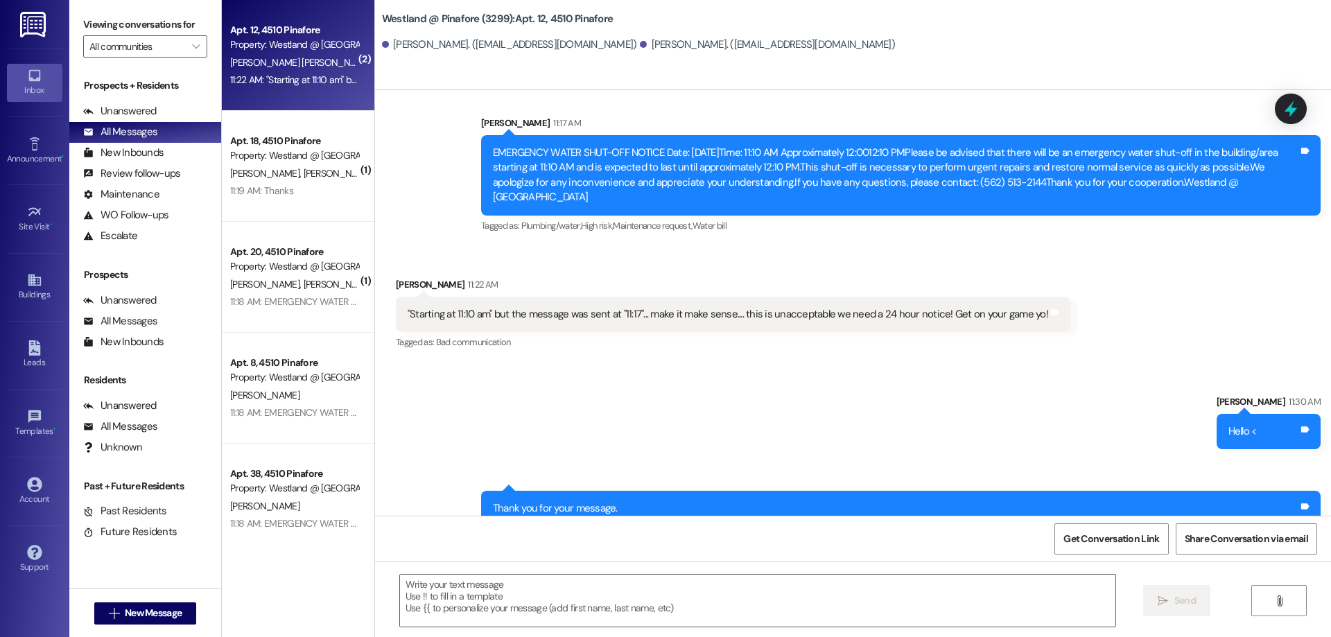
scroll to position [928, 0]
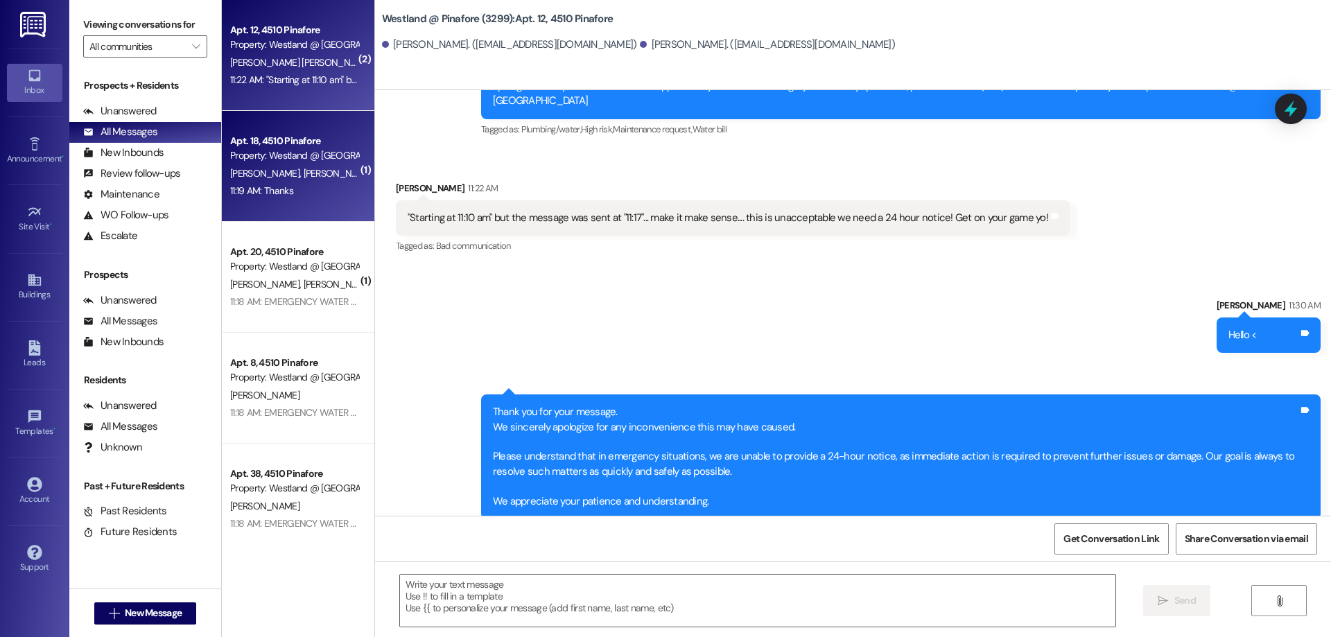
click at [286, 186] on div "11:19 AM: Thanks 11:19 AM: Thanks" at bounding box center [294, 190] width 131 height 17
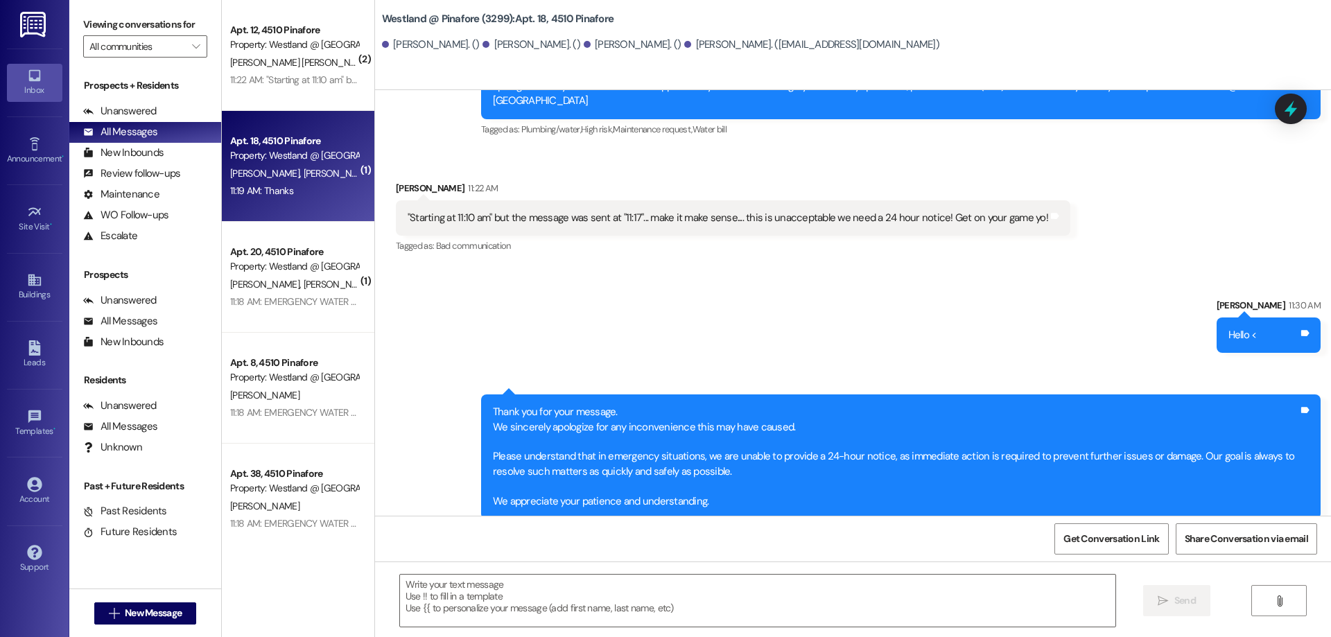
scroll to position [0, 0]
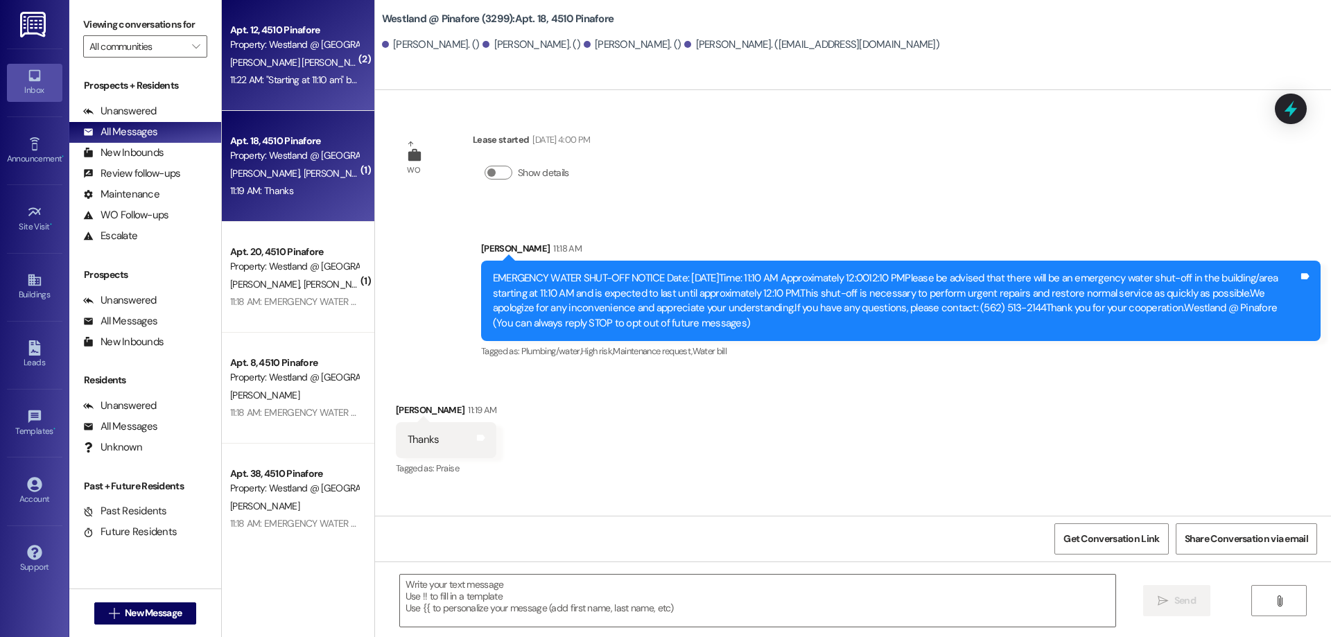
click at [293, 71] on div "Apt. 12, 4510 Pinafore Property: Westland @ [GEOGRAPHIC_DATA] (3299) [PERSON_NA…" at bounding box center [298, 55] width 152 height 111
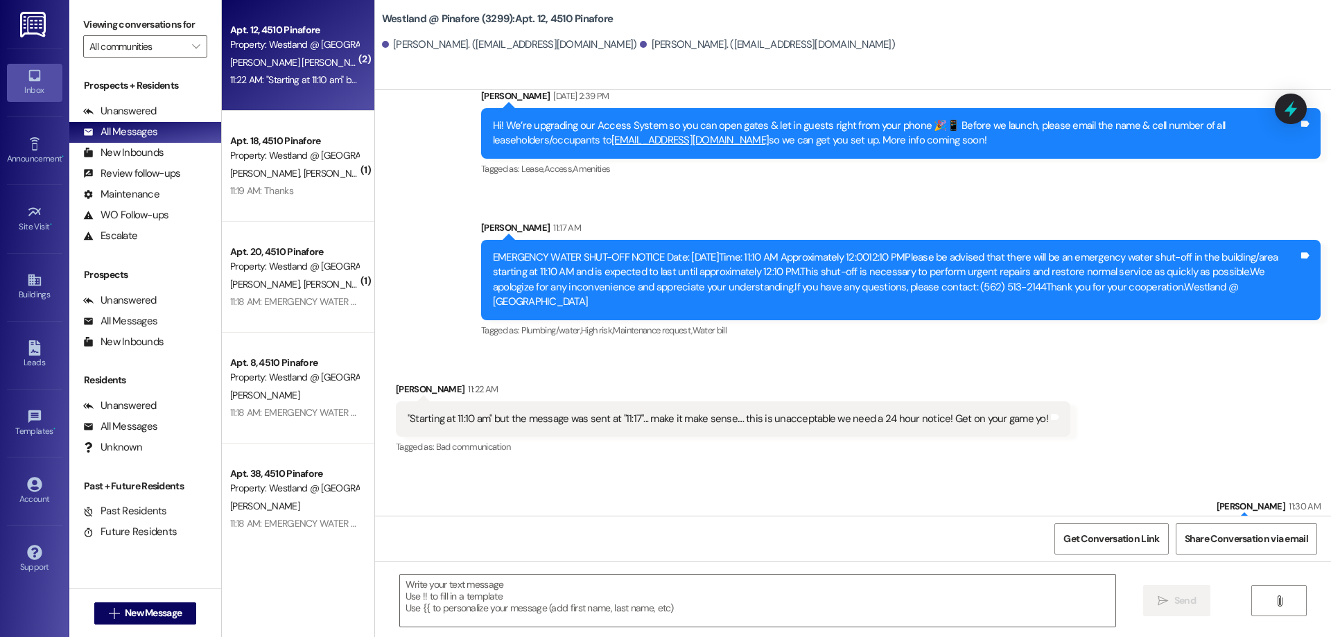
scroll to position [720, 0]
